Goal: Check status: Check status

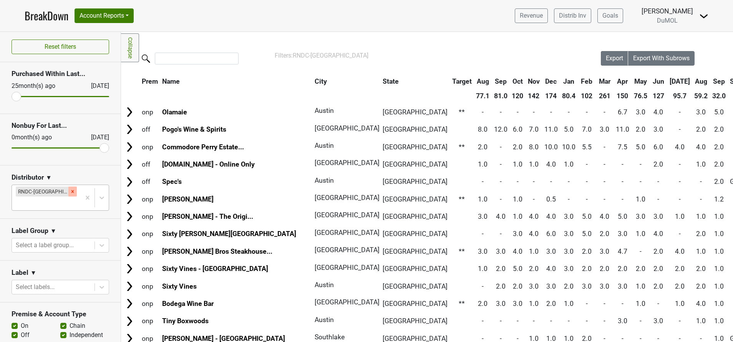
click at [70, 191] on icon "Remove RNDC-TX" at bounding box center [72, 191] width 5 height 5
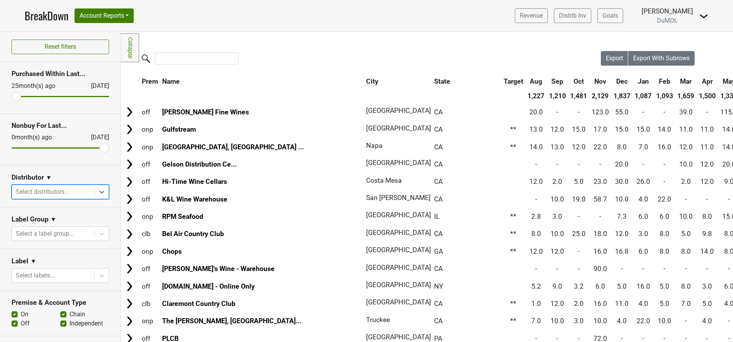
scroll to position [255, 0]
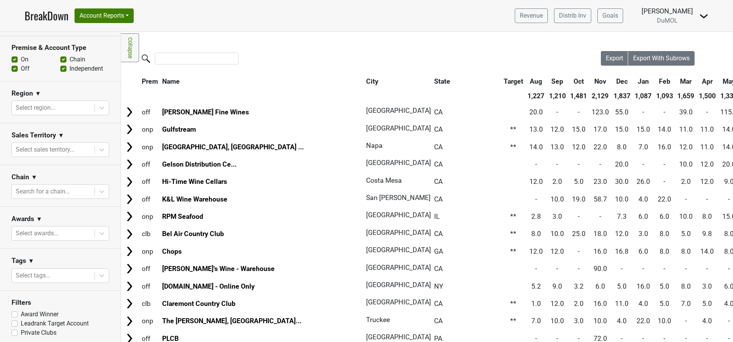
click at [706, 17] on img at bounding box center [703, 16] width 9 height 9
click at [191, 93] on th at bounding box center [262, 96] width 203 height 14
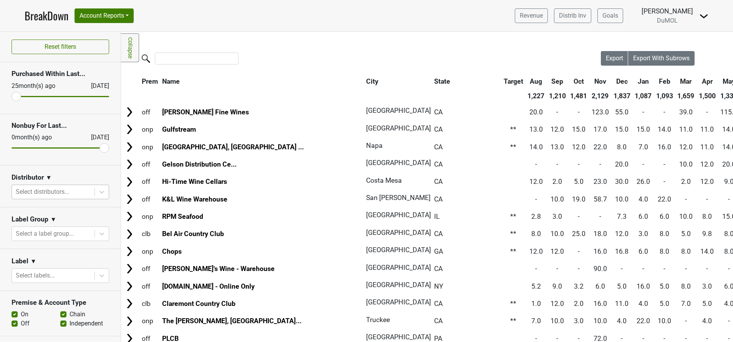
click at [57, 17] on link "BreakDown" at bounding box center [47, 16] width 44 height 16
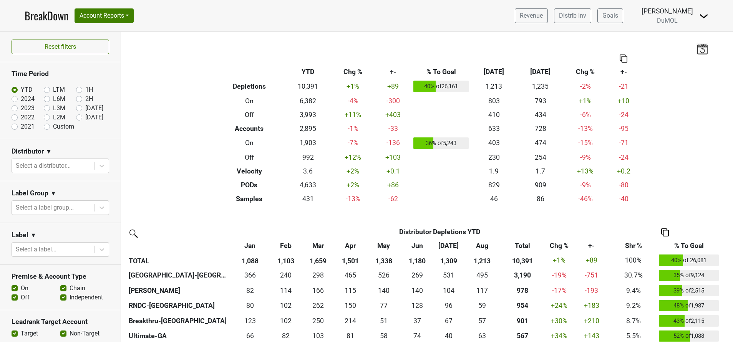
click at [85, 118] on label "[DATE]" at bounding box center [94, 117] width 18 height 9
click at [76, 118] on input "[DATE]" at bounding box center [91, 117] width 31 height 8
radio input "true"
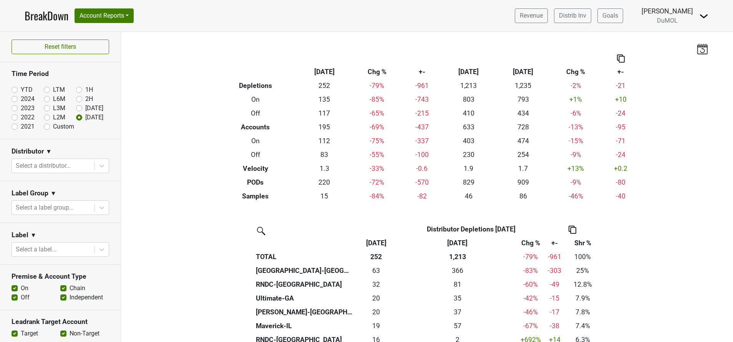
click at [53, 128] on label "Custom" at bounding box center [63, 126] width 21 height 9
click at [44, 128] on input "Custom" at bounding box center [59, 126] width 31 height 8
radio input "true"
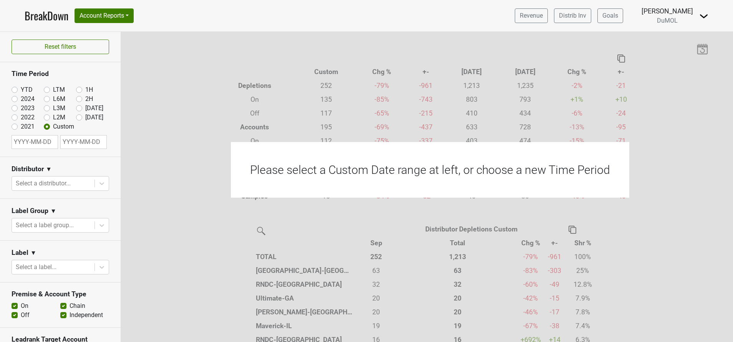
click at [45, 146] on input "text" at bounding box center [35, 142] width 46 height 14
select select "8"
select select "2025"
click at [54, 167] on select "January February March April May June July August September October November De…" at bounding box center [42, 166] width 33 height 7
select select "0"
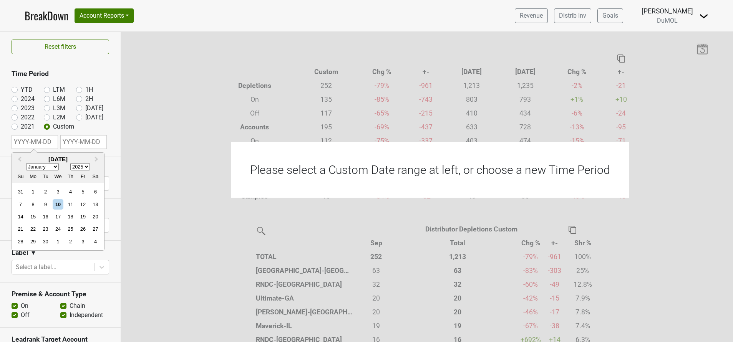
click at [26, 163] on select "January February March April May June July August September October November De…" at bounding box center [42, 166] width 33 height 7
click at [53, 193] on div "1" at bounding box center [58, 192] width 10 height 10
type input "2025-01-01"
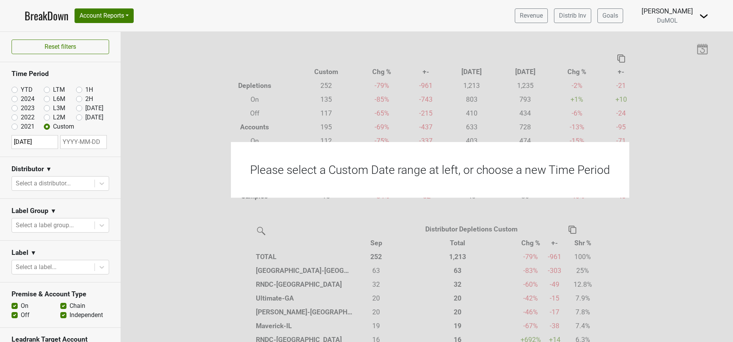
click at [91, 139] on input "text" at bounding box center [83, 142] width 46 height 14
select select "8"
click at [54, 203] on div "10" at bounding box center [53, 204] width 10 height 10
type input "2025-09-10"
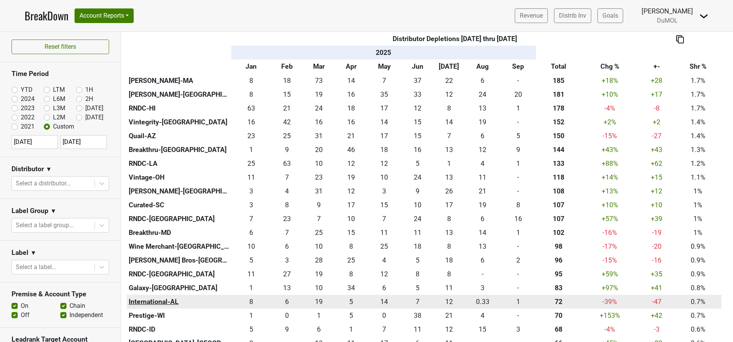
scroll to position [315, 0]
click at [166, 301] on th "International-AL" at bounding box center [179, 301] width 105 height 14
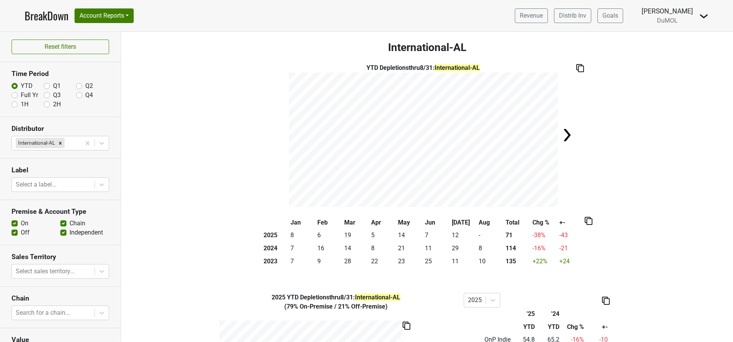
click at [40, 16] on link "BreakDown" at bounding box center [47, 16] width 44 height 16
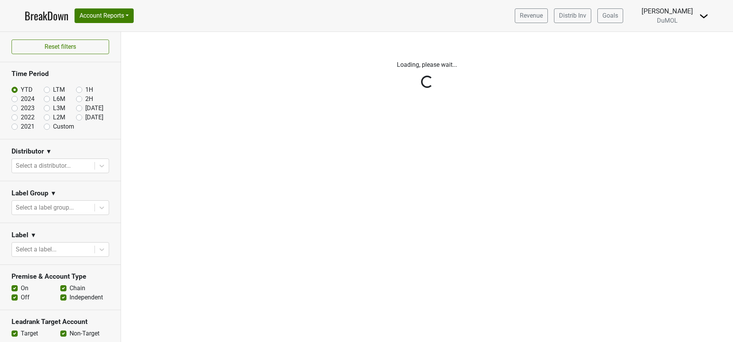
click at [95, 170] on div at bounding box center [102, 166] width 14 height 14
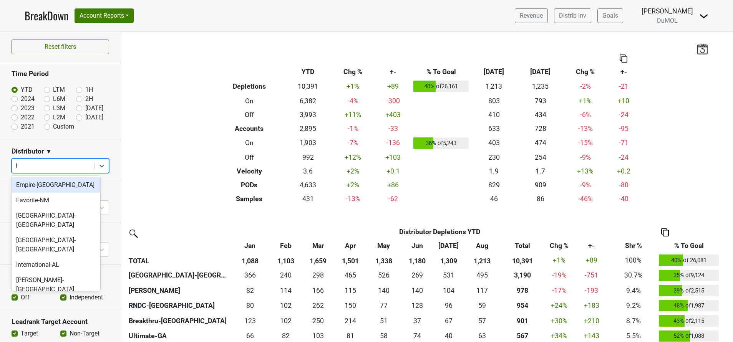
type input "in"
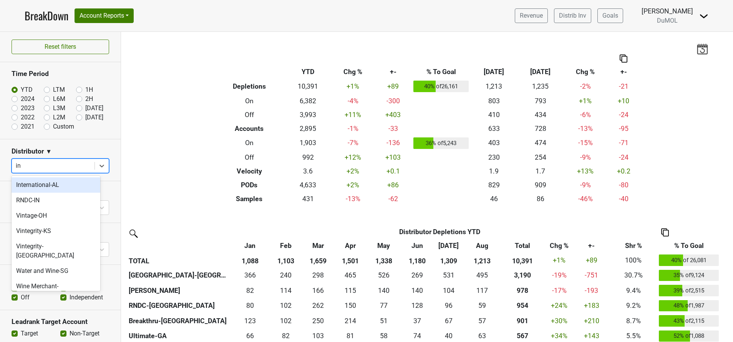
click at [33, 178] on div "International-AL" at bounding box center [56, 184] width 89 height 15
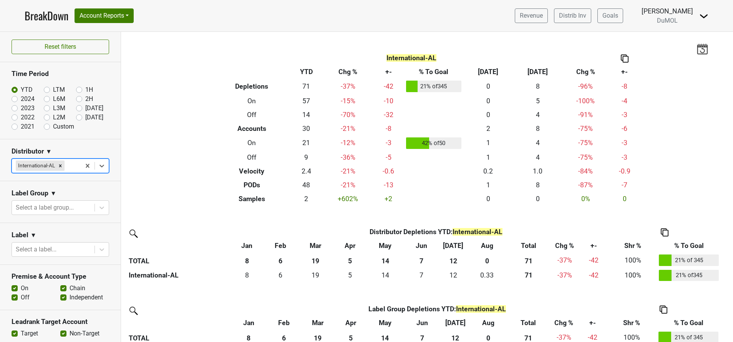
click at [85, 116] on label "[DATE]" at bounding box center [94, 117] width 18 height 9
click at [76, 116] on input "[DATE]" at bounding box center [91, 117] width 31 height 8
radio input "true"
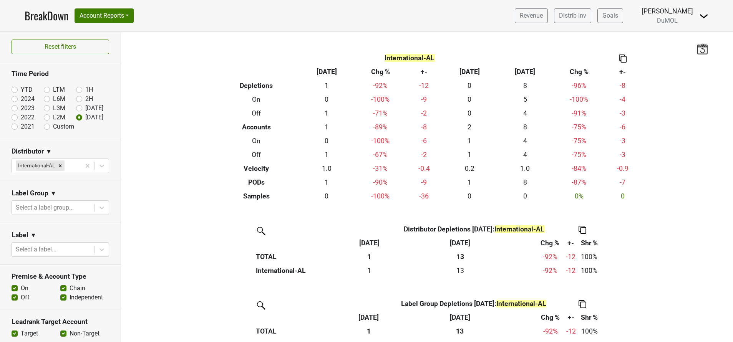
click at [76, 111] on div "[DATE]" at bounding box center [92, 108] width 32 height 9
click at [85, 110] on label "[DATE]" at bounding box center [94, 108] width 18 height 9
click at [76, 110] on input "[DATE]" at bounding box center [91, 108] width 31 height 8
radio input "true"
click at [85, 118] on label "[DATE]" at bounding box center [94, 117] width 18 height 9
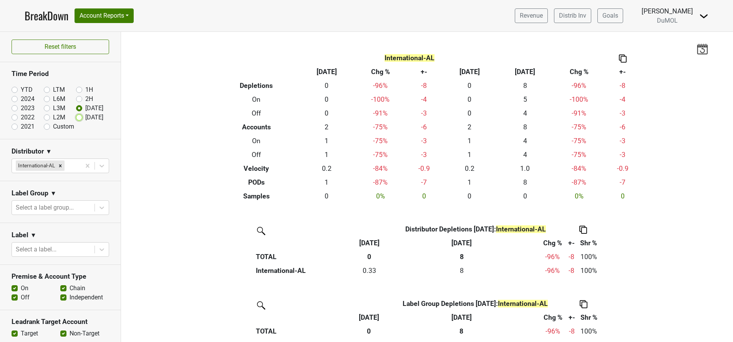
click at [76, 118] on input "[DATE]" at bounding box center [91, 117] width 31 height 8
radio input "true"
